Goal: Task Accomplishment & Management: Use online tool/utility

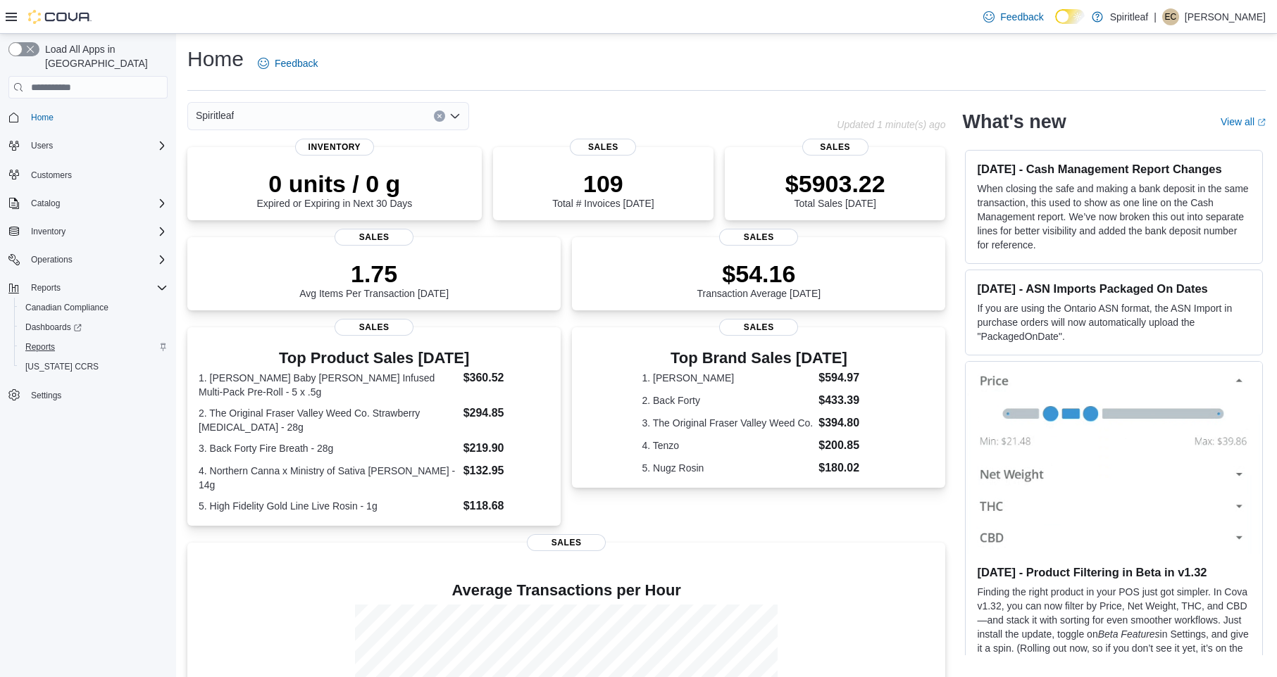
click at [51, 342] on span "Reports" at bounding box center [40, 347] width 30 height 11
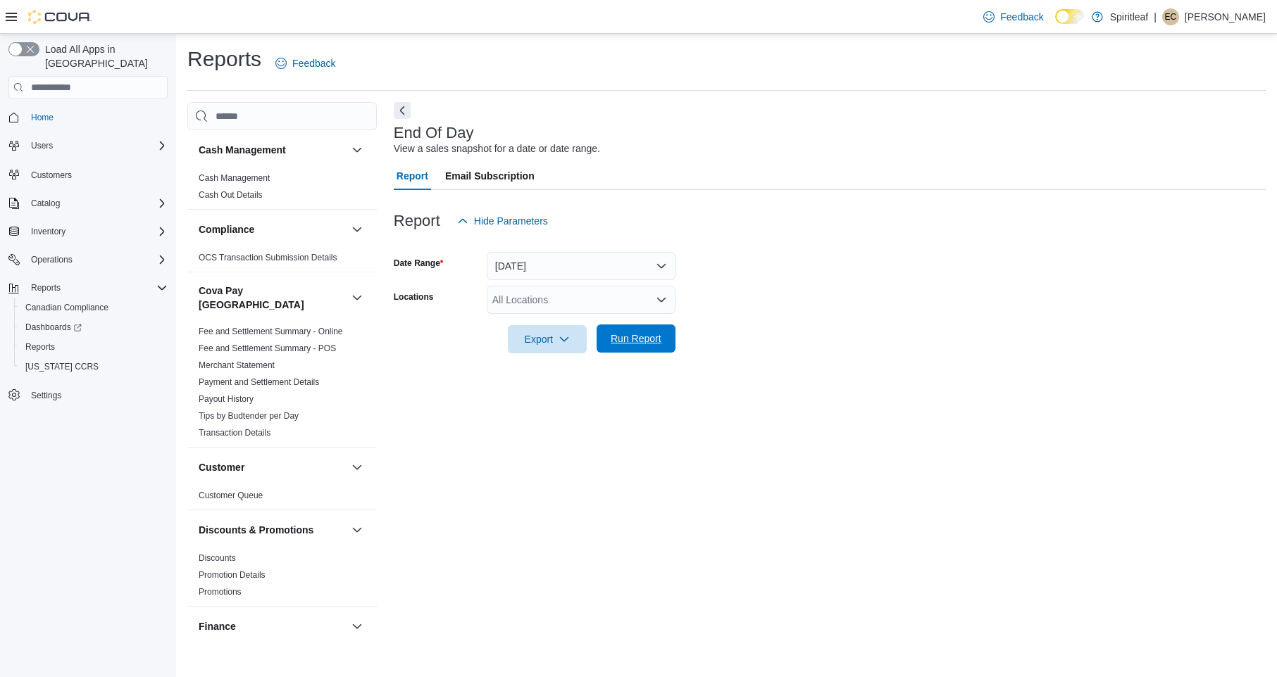
click at [644, 337] on span "Run Report" at bounding box center [635, 339] width 51 height 14
